Goal: Transaction & Acquisition: Download file/media

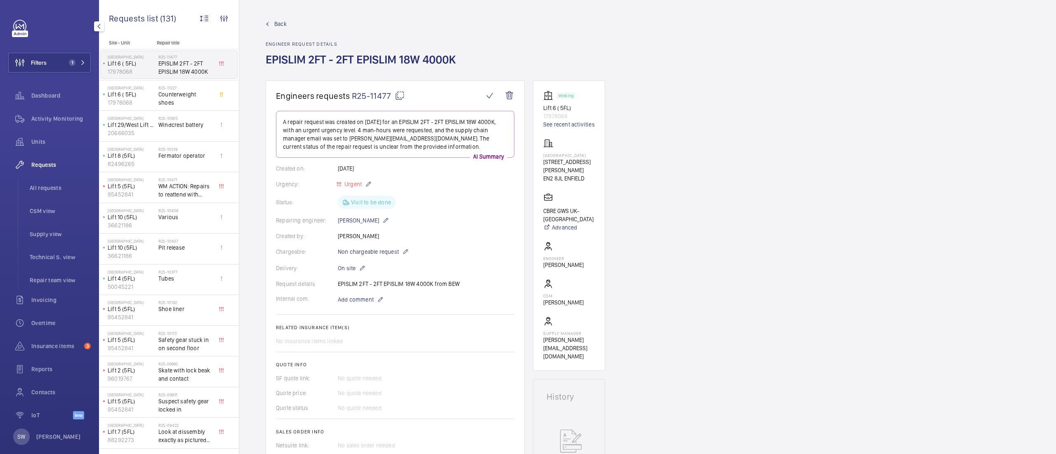
click at [30, 71] on wm-front-icon-button at bounding box center [20, 63] width 22 height 20
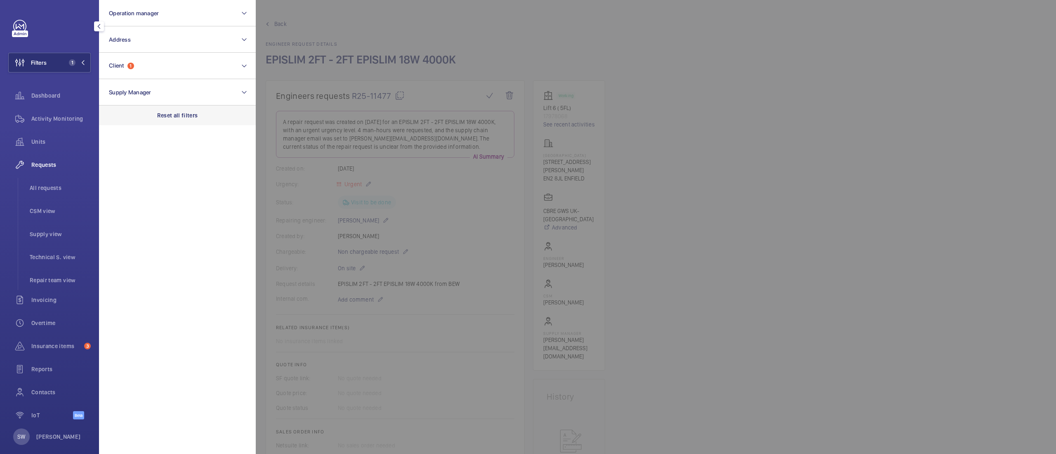
click at [202, 123] on div "Reset all filters" at bounding box center [177, 116] width 157 height 20
click at [170, 68] on button "Client" at bounding box center [177, 66] width 157 height 26
type input "boots"
click at [144, 120] on span "CBRE GWS- Walgreen Boots Alliance" at bounding box center [177, 119] width 113 height 8
click at [120, 120] on input "CBRE GWS- Walgreen Boots Alliance" at bounding box center [111, 119] width 16 height 16
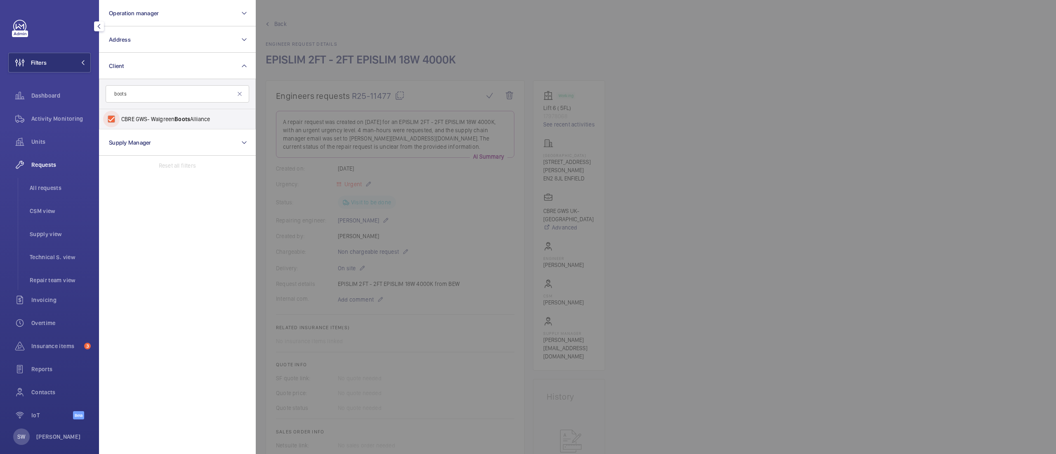
checkbox input "true"
click at [836, 245] on div at bounding box center [784, 227] width 1056 height 454
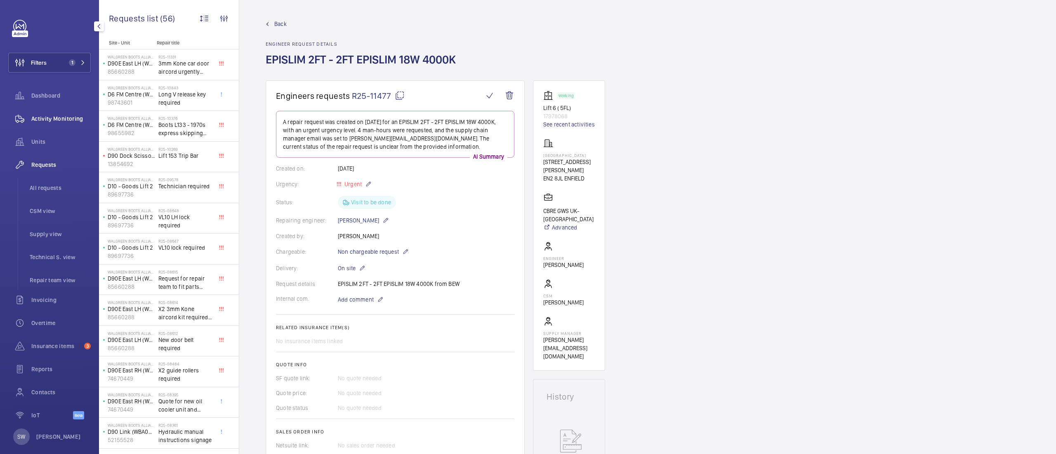
click at [43, 117] on span "Activity Monitoring" at bounding box center [60, 119] width 59 height 8
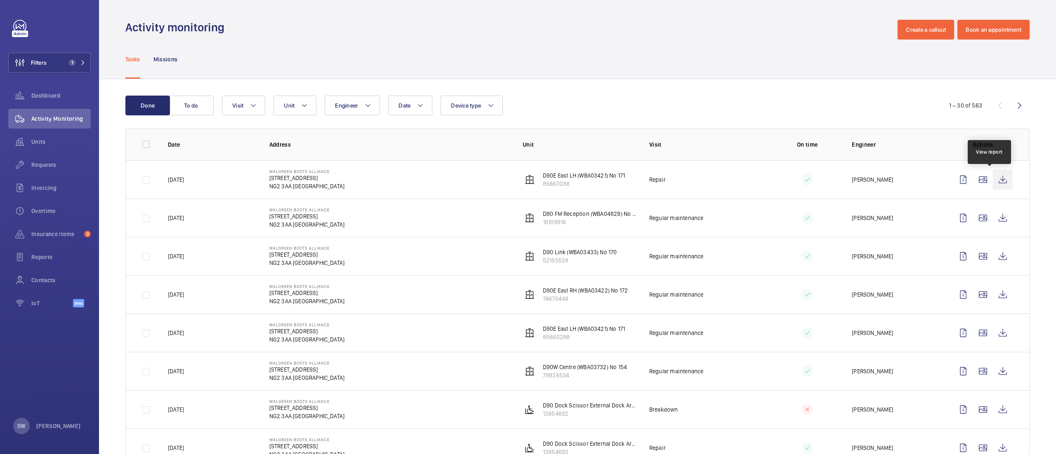
click at [993, 182] on wm-front-icon-button at bounding box center [1003, 180] width 20 height 20
